Goal: Download file/media

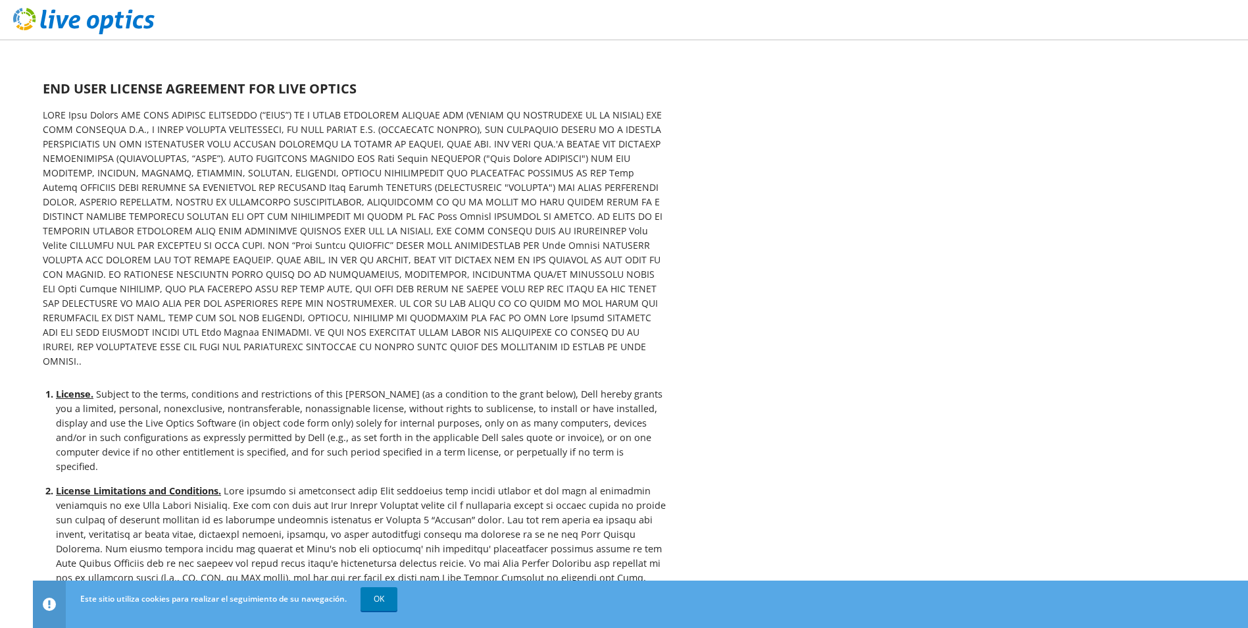
click at [588, 243] on b at bounding box center [353, 238] width 620 height 259
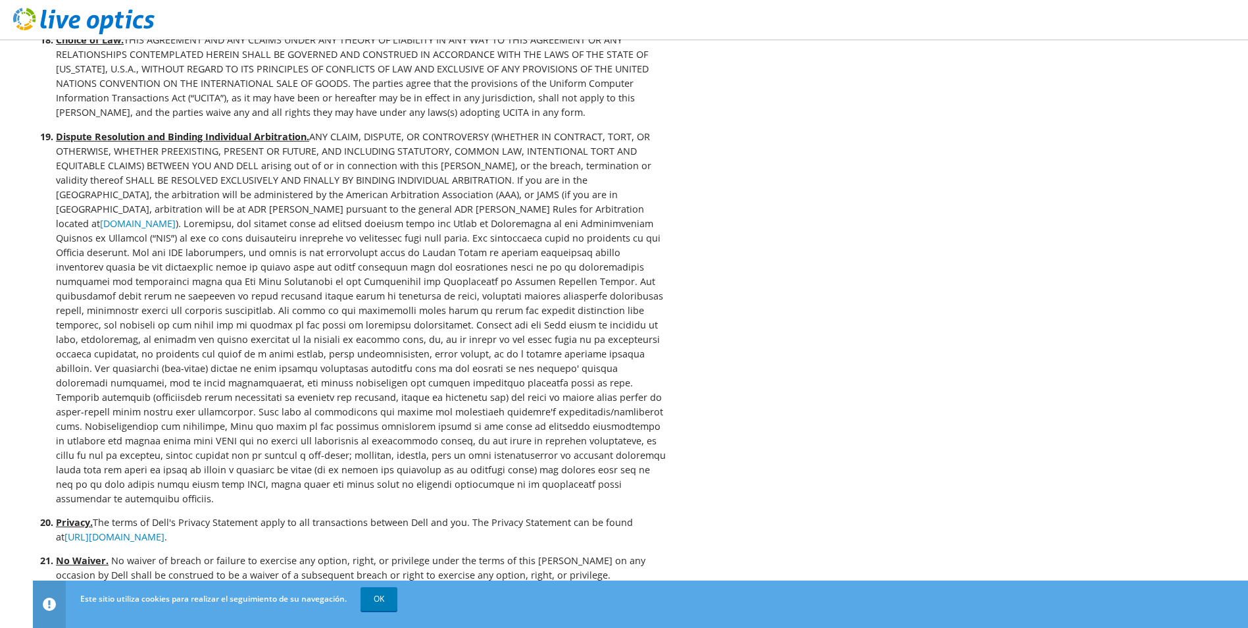
scroll to position [2969, 0]
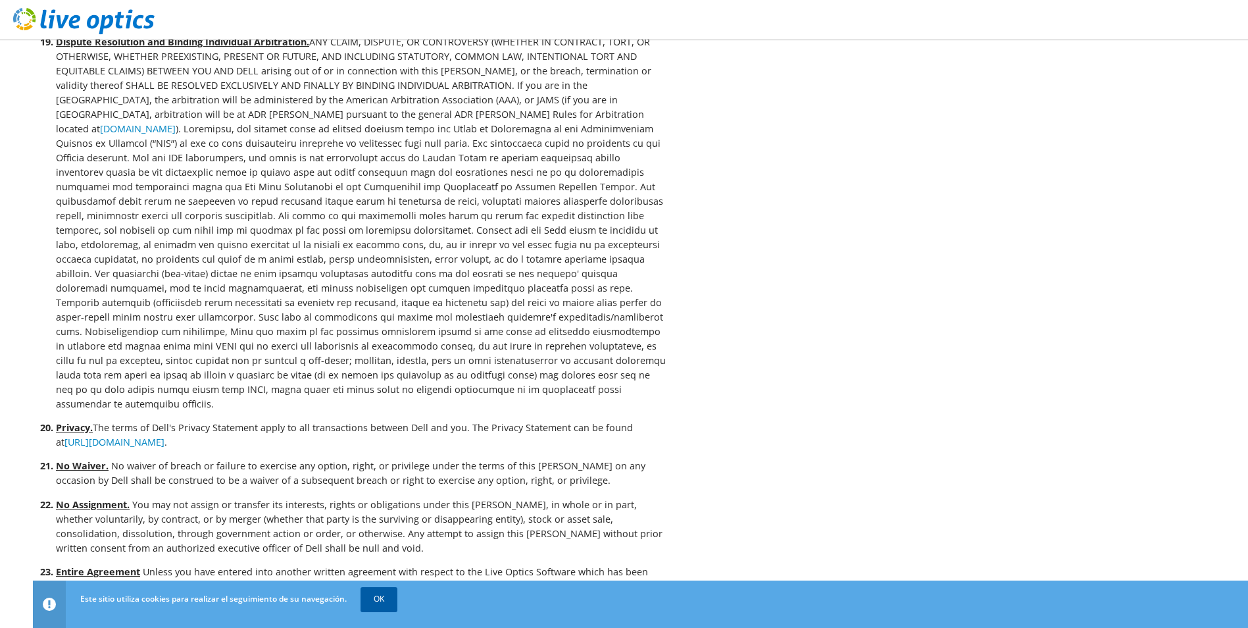
click at [376, 595] on link "OK" at bounding box center [379, 599] width 37 height 24
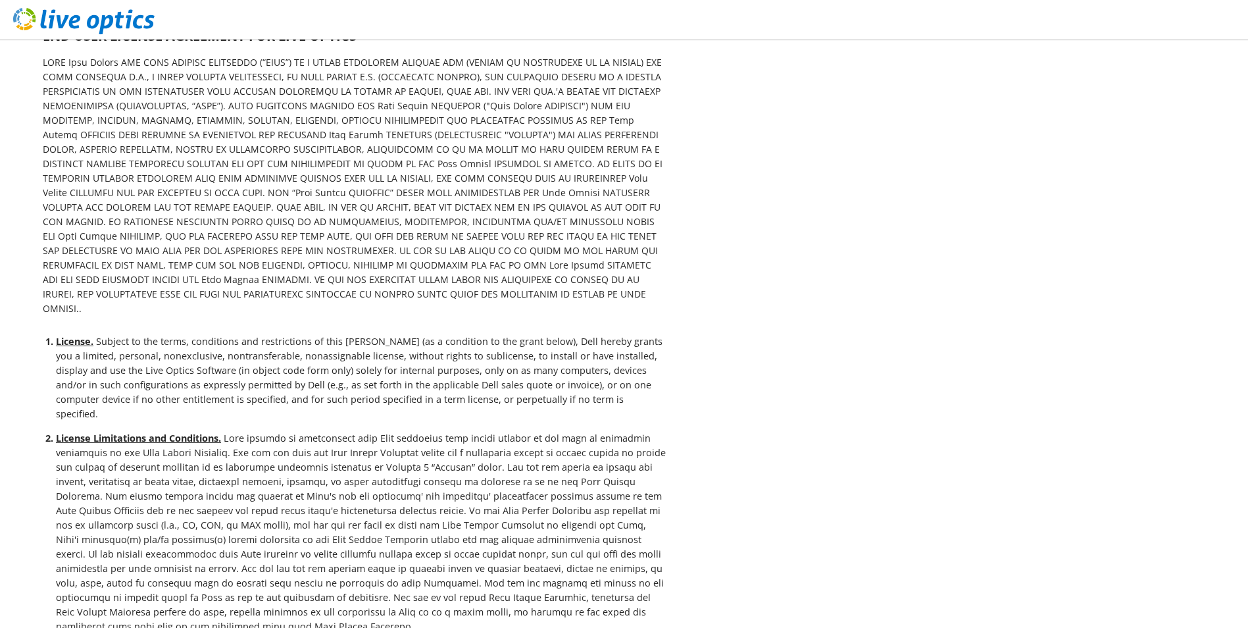
scroll to position [0, 0]
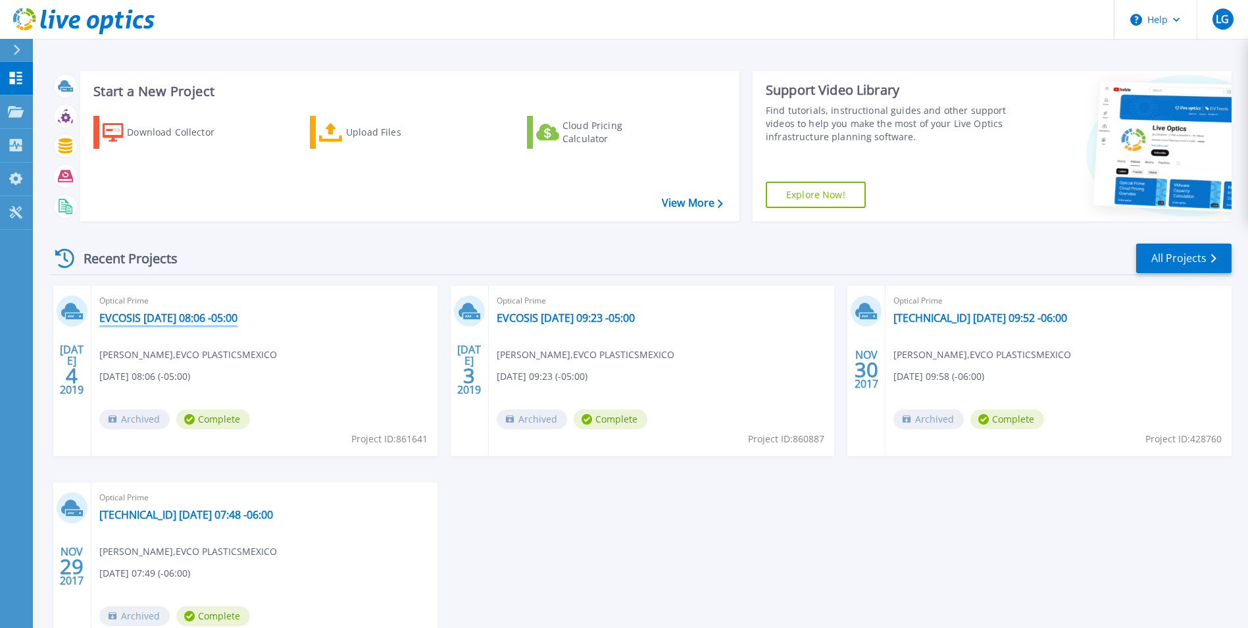
click at [213, 316] on link "EVCOSIS 2019-07-04 08:06 -05:00" at bounding box center [168, 317] width 138 height 13
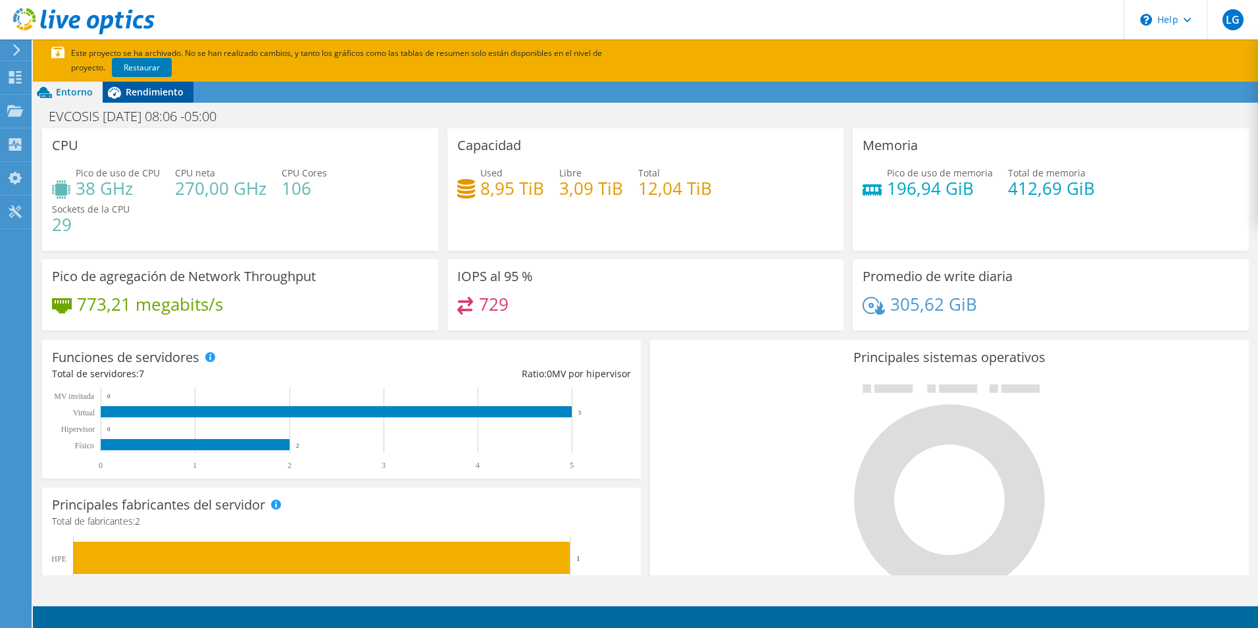
click at [154, 94] on span "Rendimiento" at bounding box center [155, 92] width 58 height 13
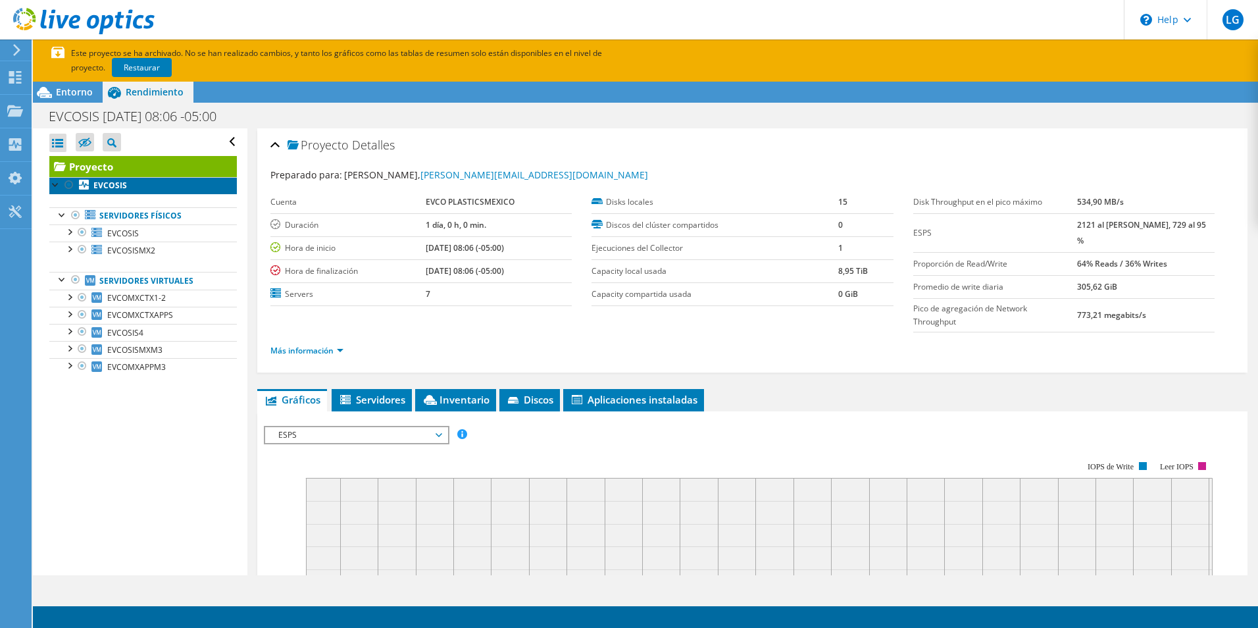
click at [113, 186] on b "EVCOSIS" at bounding box center [110, 185] width 34 height 11
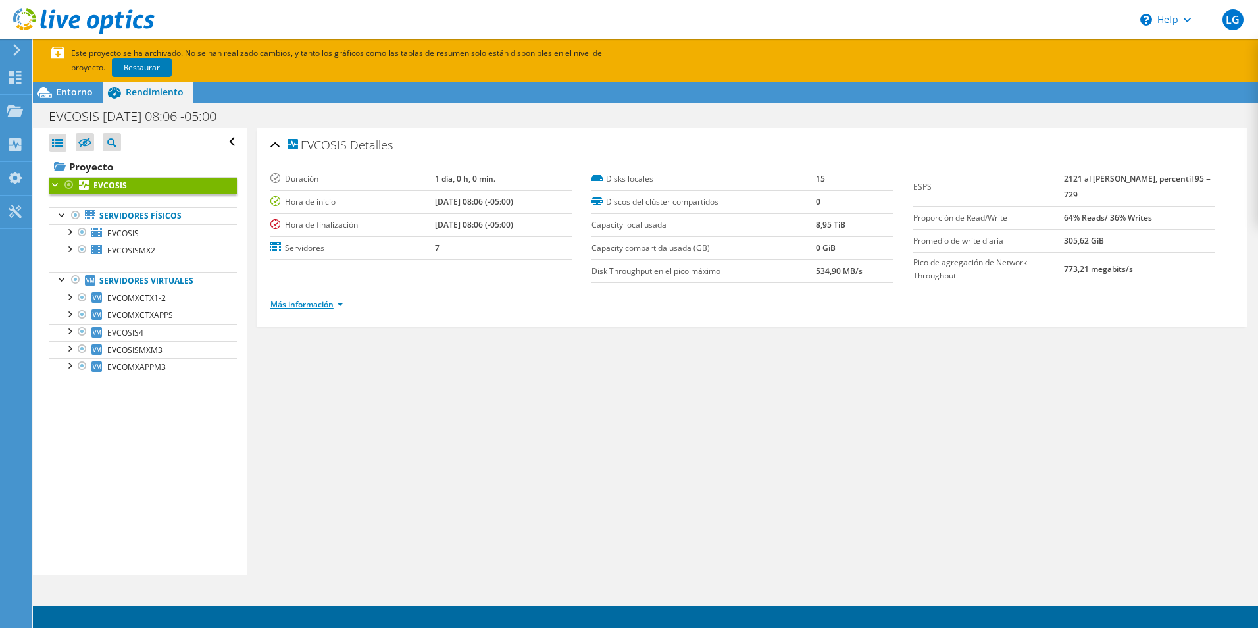
click at [341, 305] on link "Más información" at bounding box center [306, 304] width 73 height 11
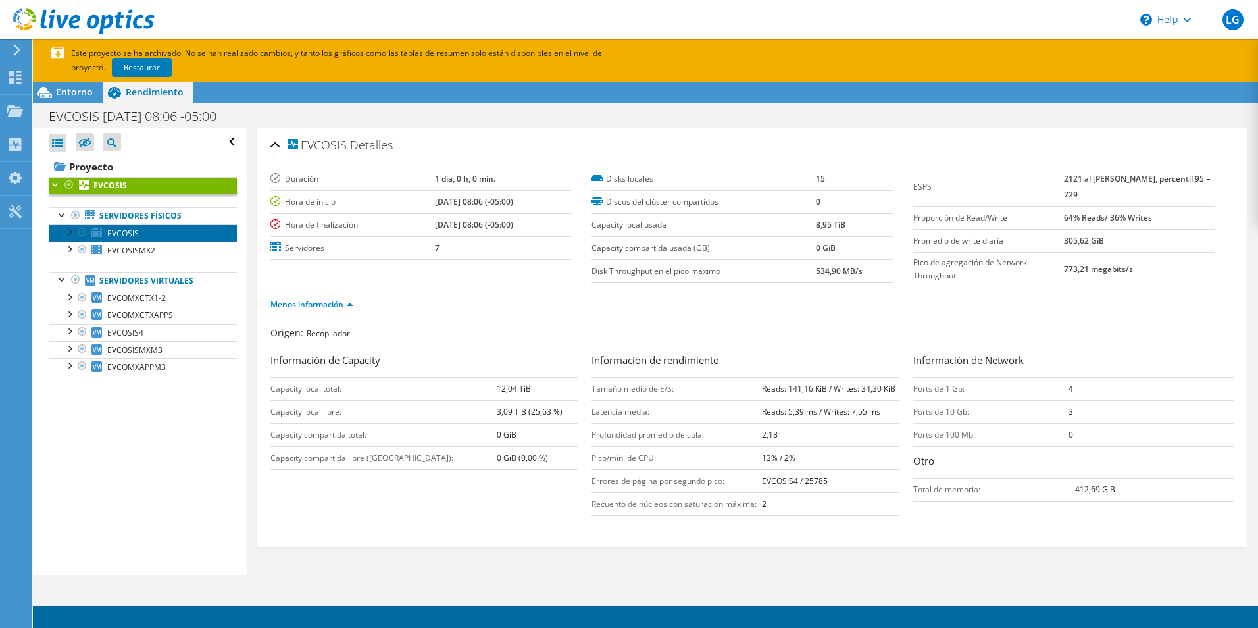
click at [133, 238] on span "EVCOSIS" at bounding box center [123, 233] width 32 height 11
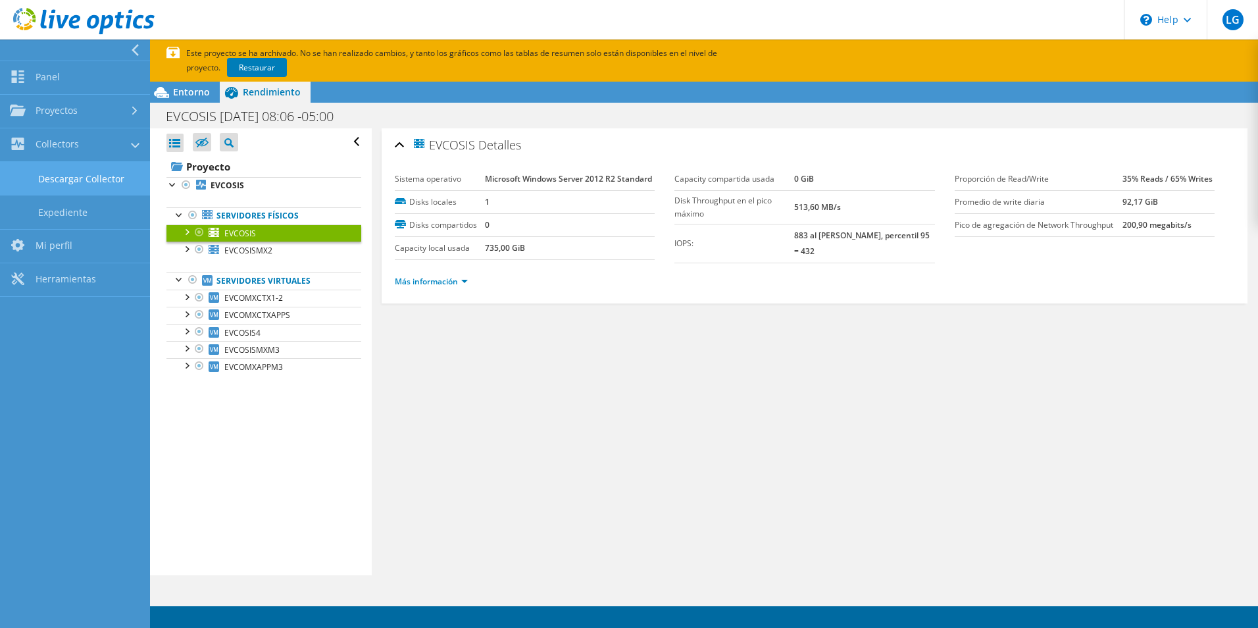
click at [65, 176] on link "Descargar Collector" at bounding box center [75, 179] width 150 height 34
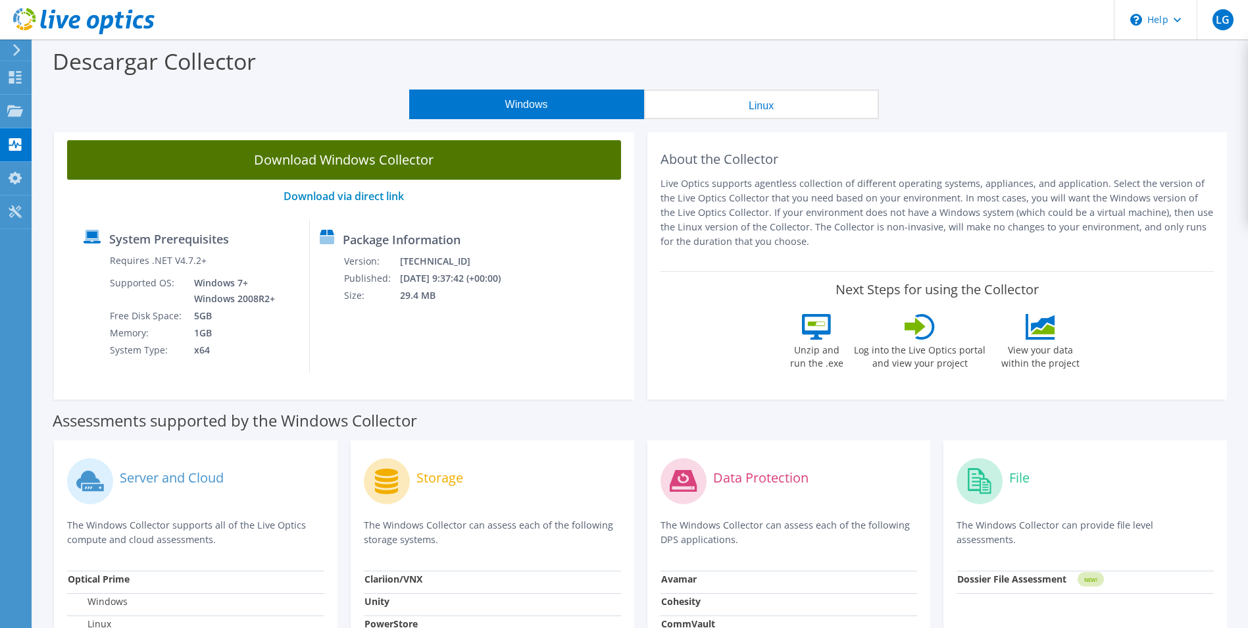
click at [413, 164] on link "Download Windows Collector" at bounding box center [344, 159] width 554 height 39
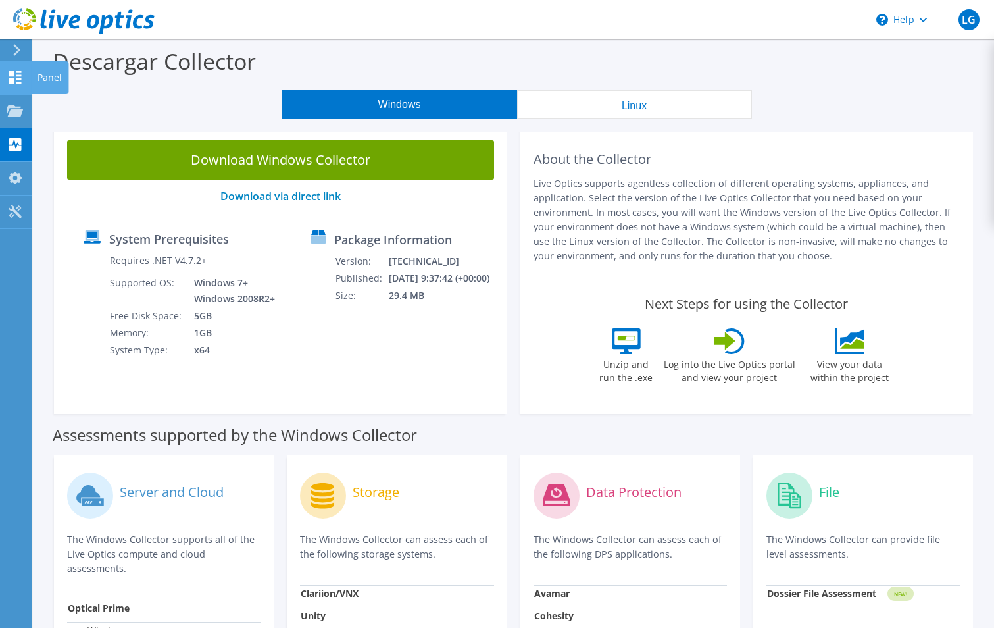
click at [19, 80] on icon at bounding box center [15, 77] width 16 height 13
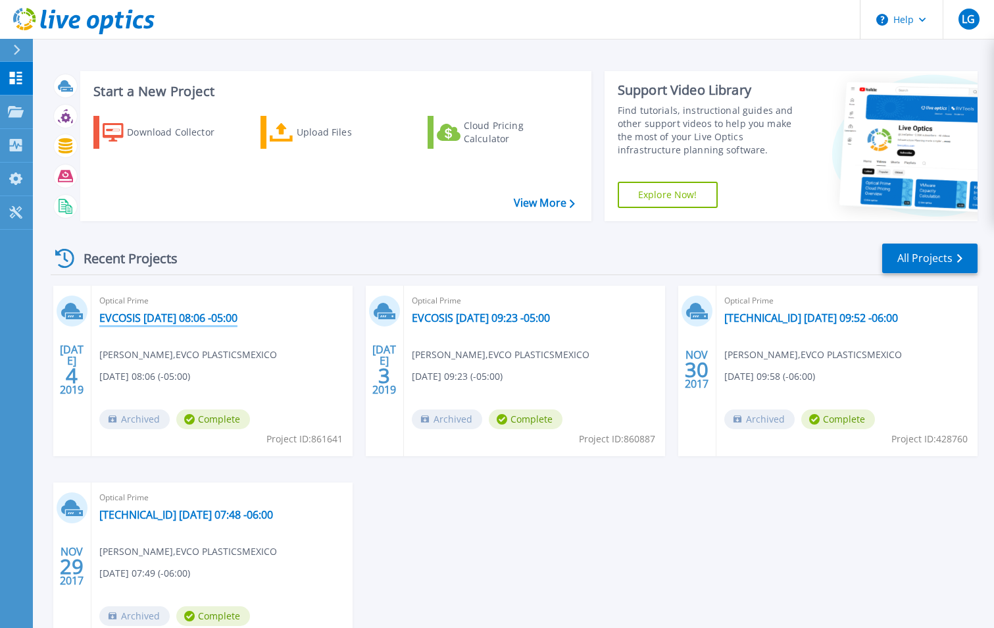
click at [126, 315] on link "EVCOSIS [DATE] 08:06 -05:00" at bounding box center [168, 317] width 138 height 13
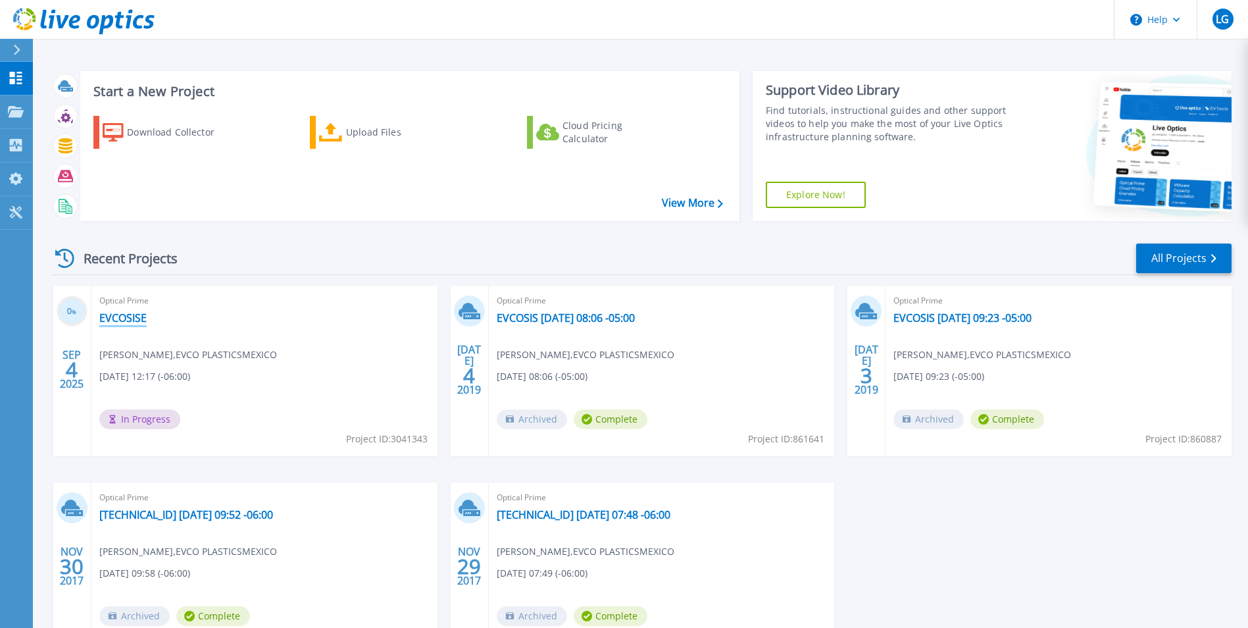
click at [113, 317] on link "EVCOSISE" at bounding box center [122, 317] width 47 height 13
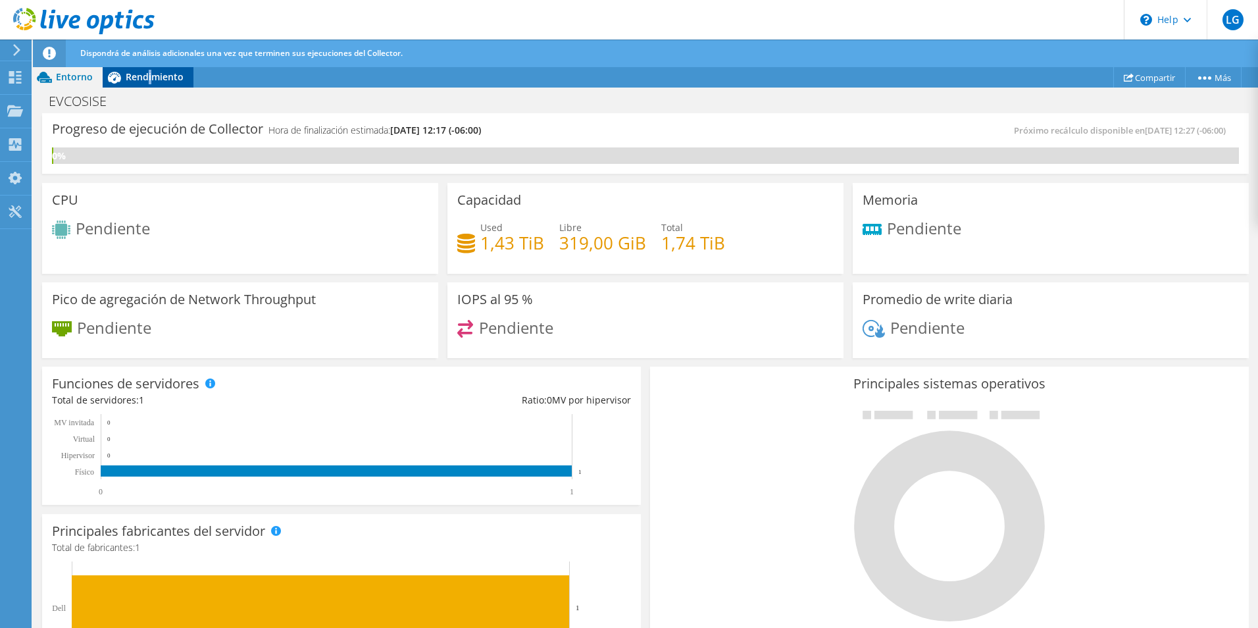
click at [149, 72] on span "Rendimiento" at bounding box center [155, 76] width 58 height 13
